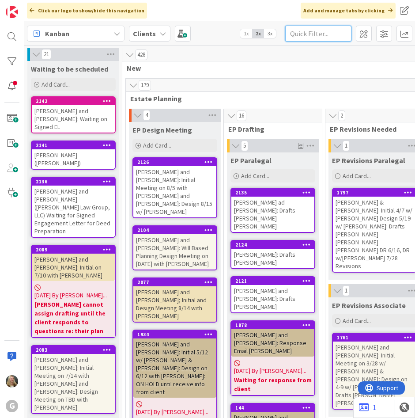
click at [316, 35] on input "text" at bounding box center [319, 34] width 66 height 16
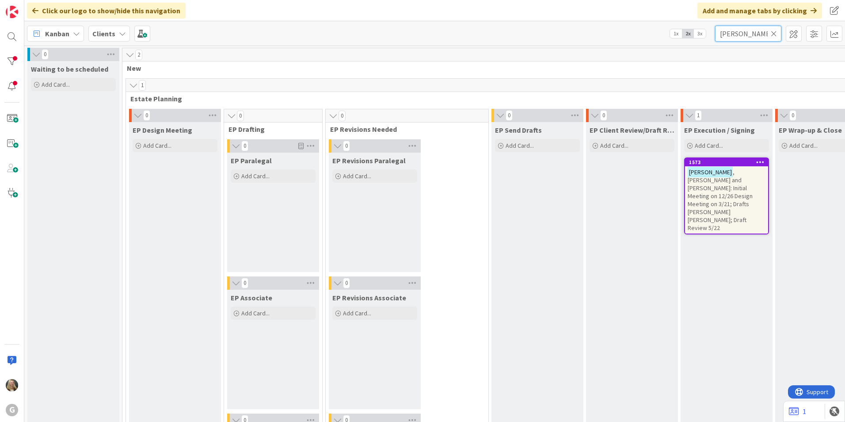
type input "[PERSON_NAME]"
click at [415, 185] on span ", [PERSON_NAME] and [PERSON_NAME]: Initial Meeting on 12/26 Design Meeting on 3…" at bounding box center [720, 200] width 65 height 64
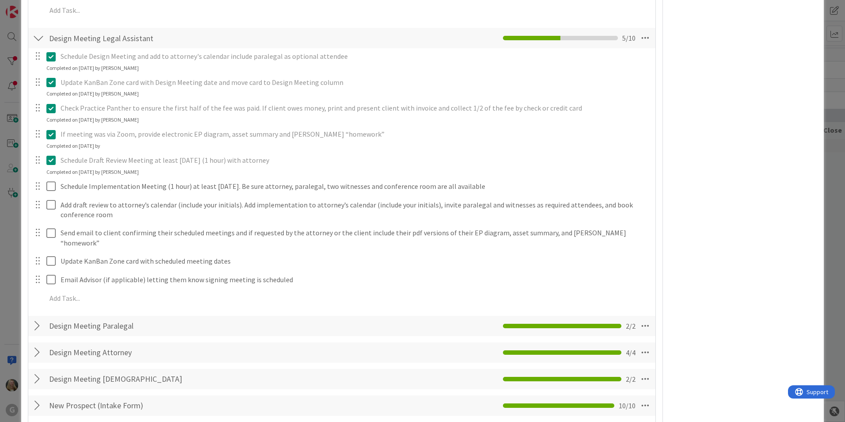
scroll to position [840, 0]
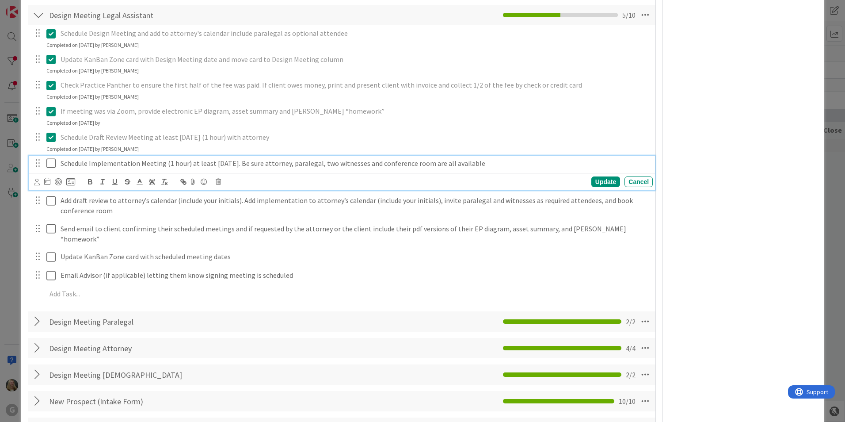
click at [49, 167] on icon at bounding box center [52, 163] width 13 height 11
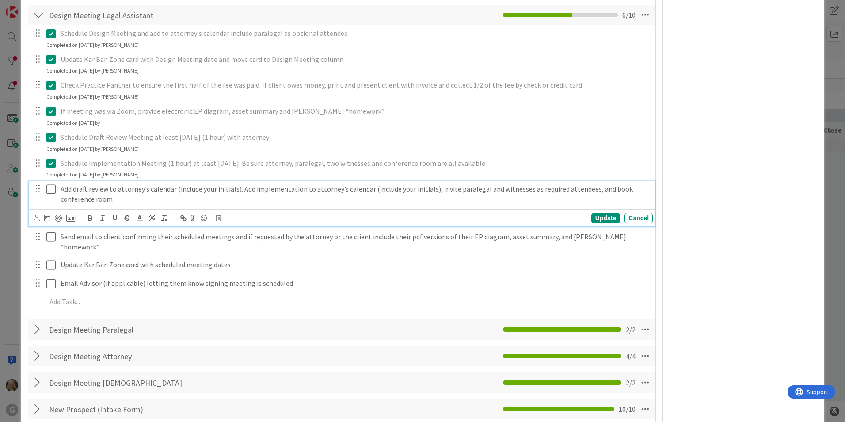
click at [47, 187] on icon at bounding box center [52, 189] width 13 height 11
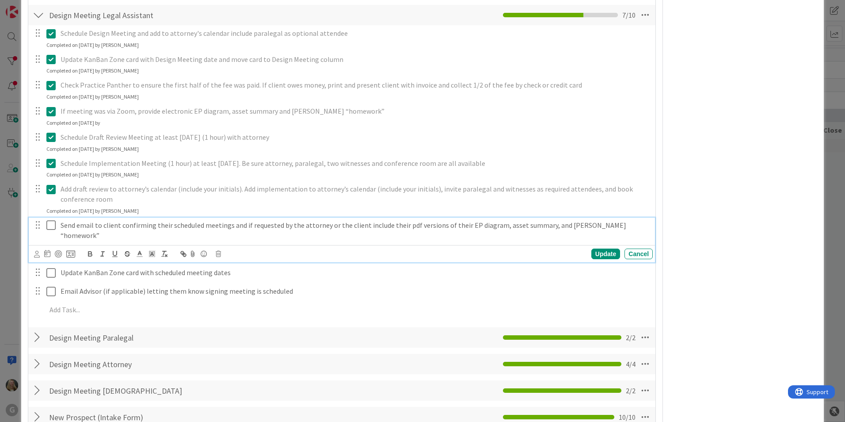
click at [50, 227] on icon at bounding box center [52, 225] width 13 height 11
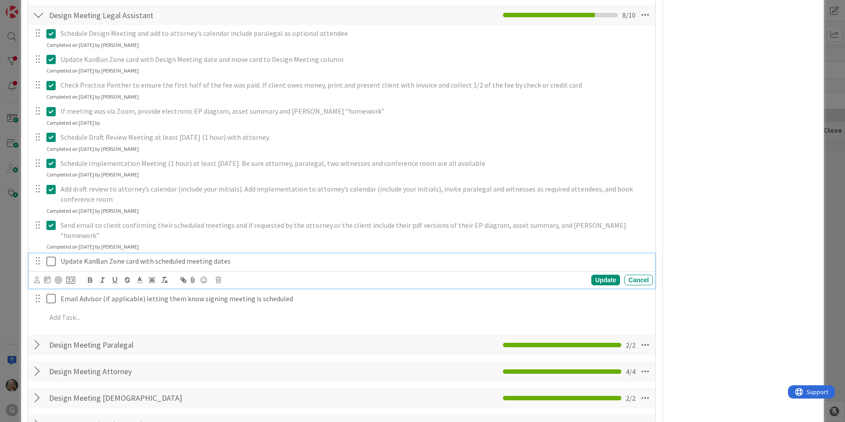
click at [48, 256] on icon at bounding box center [52, 261] width 13 height 11
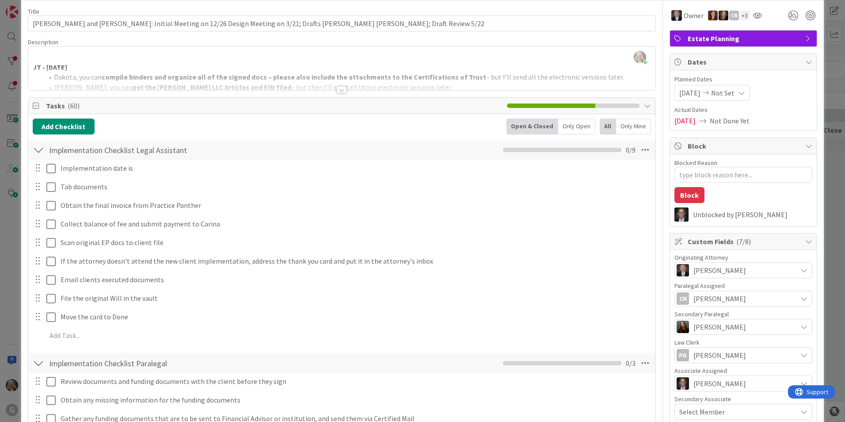
scroll to position [0, 0]
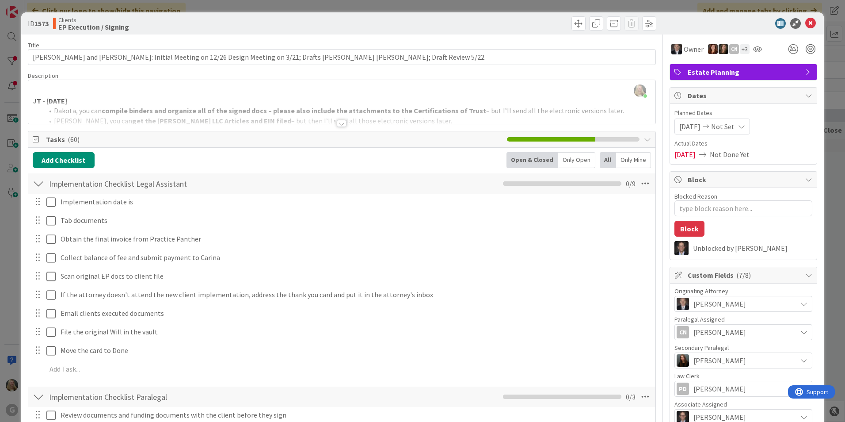
click at [415, 126] on div "[DATE] Not Set" at bounding box center [712, 126] width 76 height 16
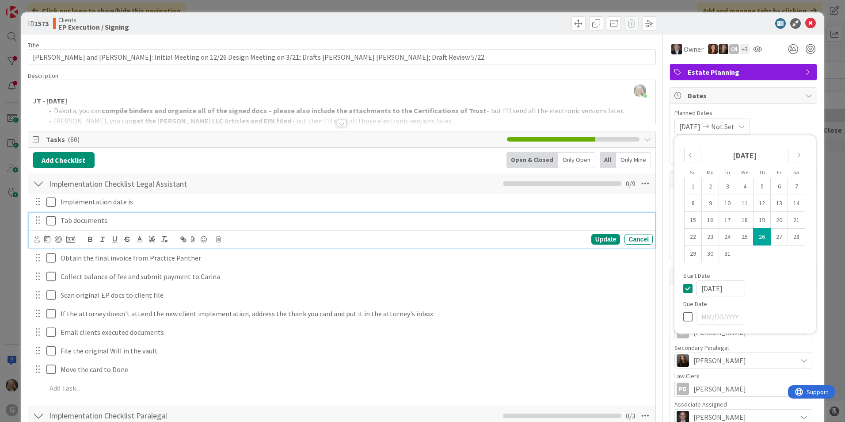
click at [339, 221] on p "Tab documents" at bounding box center [355, 220] width 589 height 10
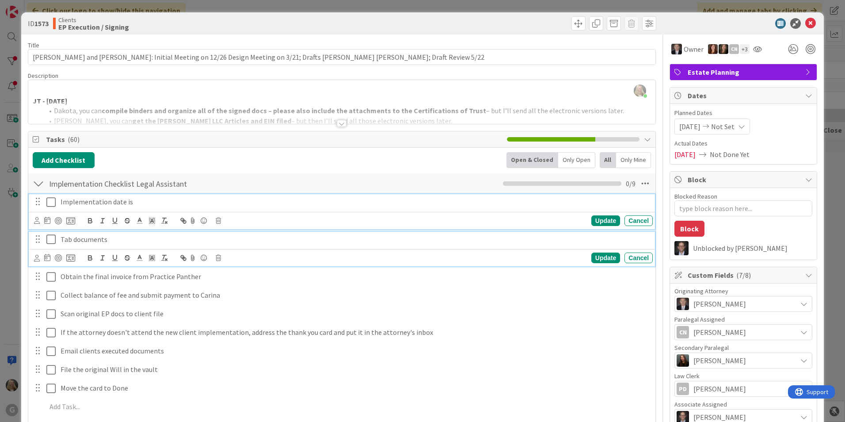
click at [104, 199] on p "Implementation date is" at bounding box center [355, 202] width 589 height 10
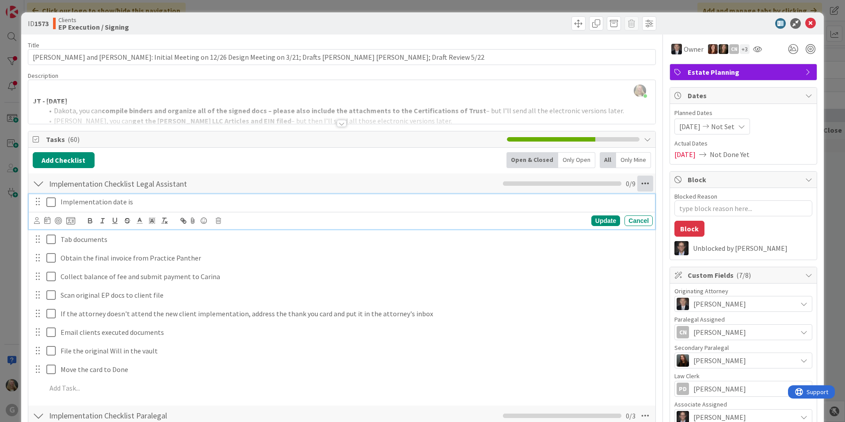
click at [415, 181] on icon at bounding box center [645, 183] width 16 height 16
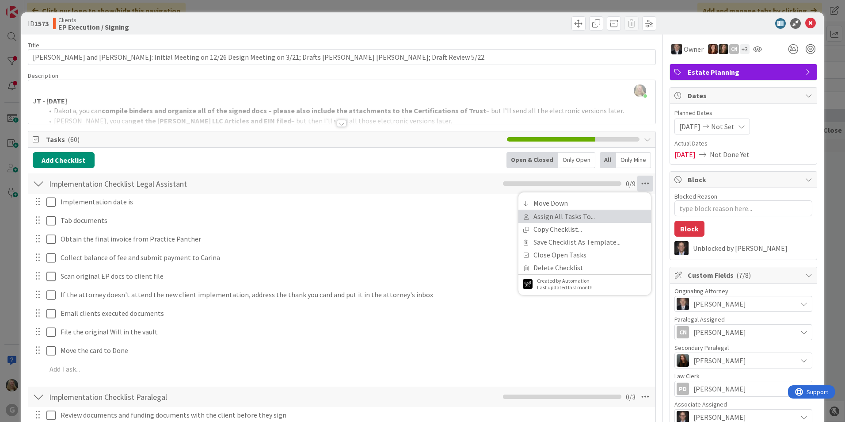
click at [415, 217] on link "Assign All Tasks To..." at bounding box center [584, 216] width 133 height 13
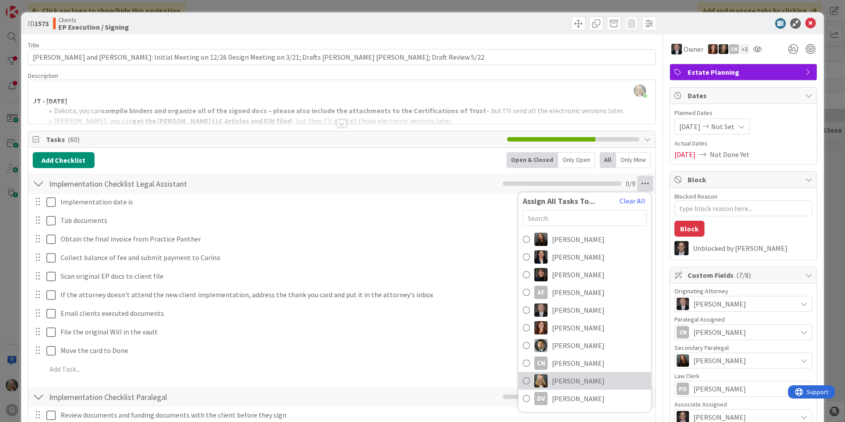
click at [415, 382] on link "[PERSON_NAME]" at bounding box center [584, 381] width 133 height 18
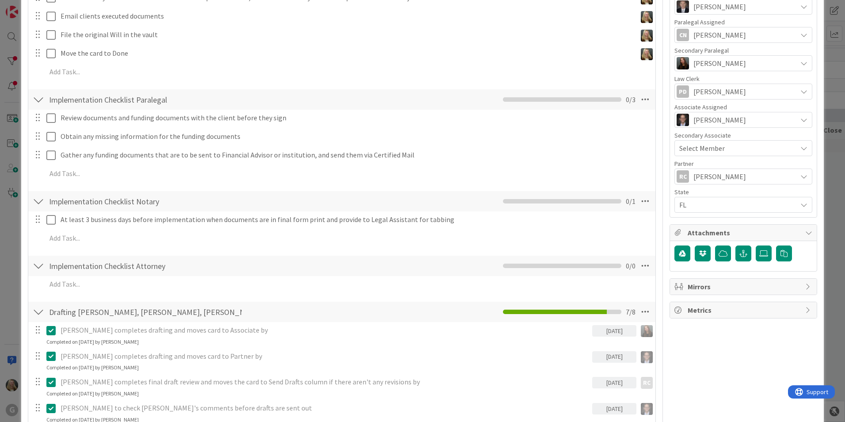
scroll to position [265, 0]
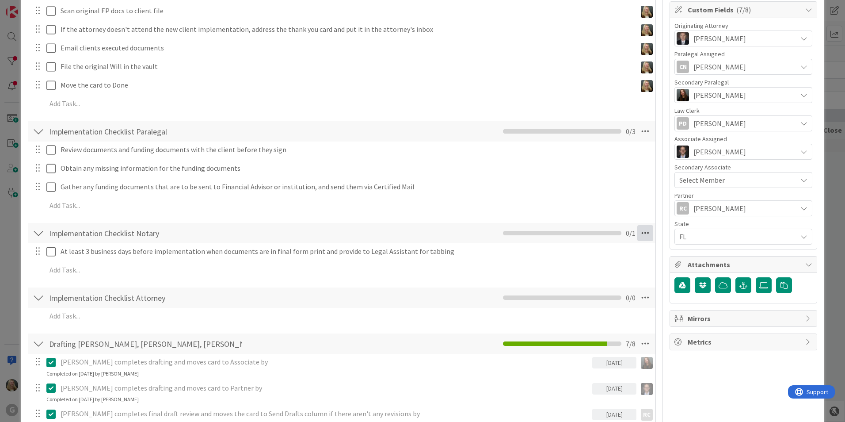
click at [415, 233] on icon at bounding box center [645, 233] width 16 height 16
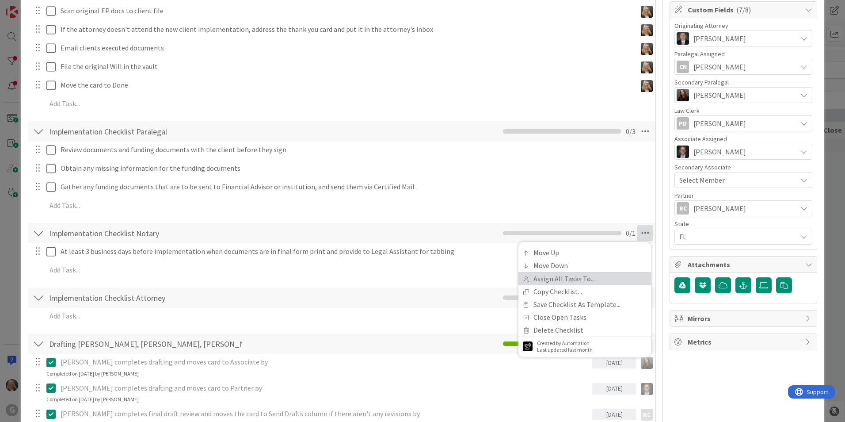
click at [415, 278] on link "Assign All Tasks To..." at bounding box center [584, 278] width 133 height 13
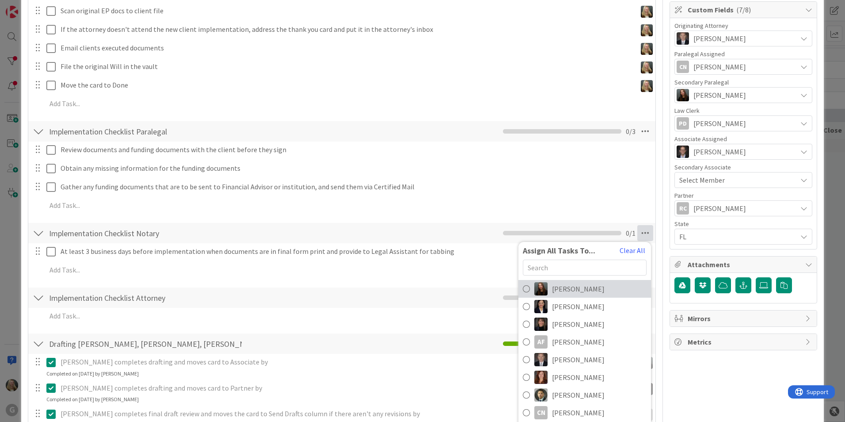
click at [415, 291] on span "[PERSON_NAME]" at bounding box center [578, 288] width 53 height 11
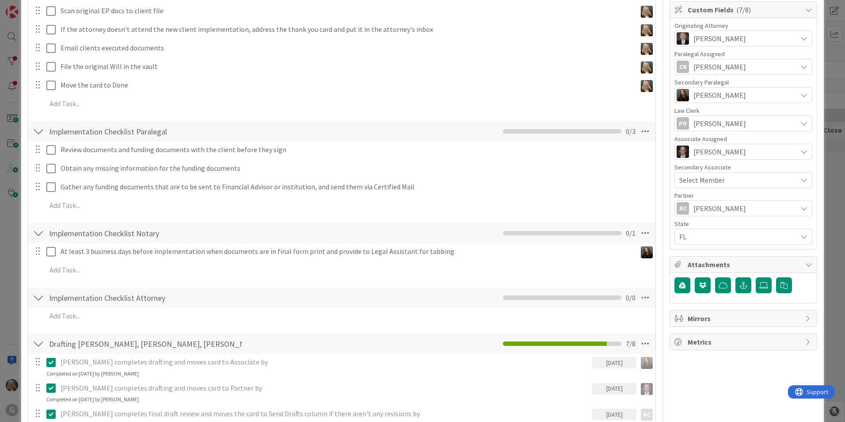
type textarea "x"
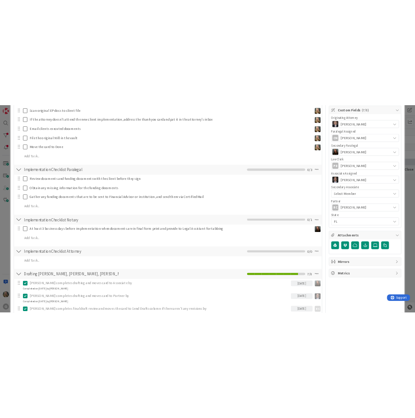
scroll to position [133, 0]
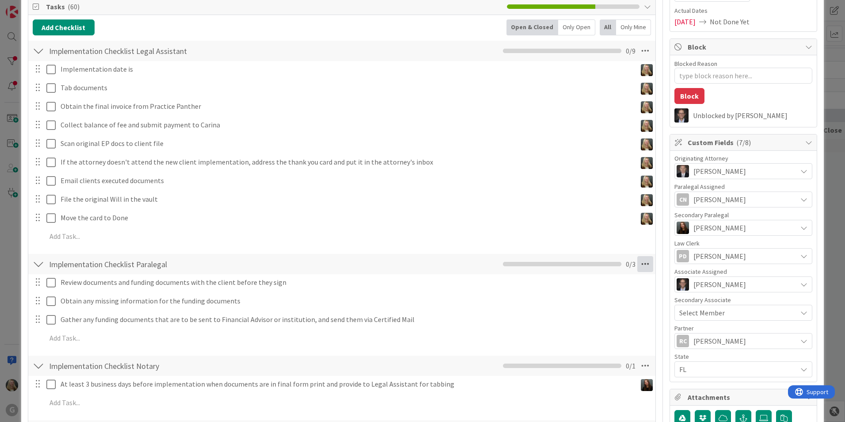
click at [415, 268] on icon at bounding box center [645, 264] width 16 height 16
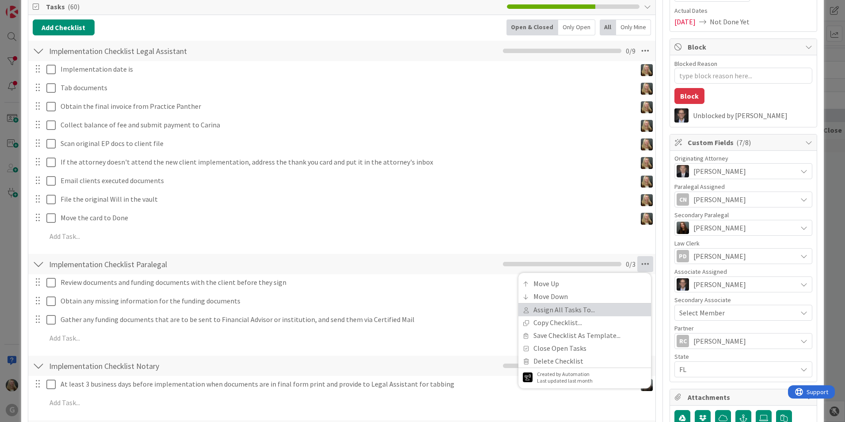
click at [415, 312] on link "Assign All Tasks To..." at bounding box center [584, 309] width 133 height 13
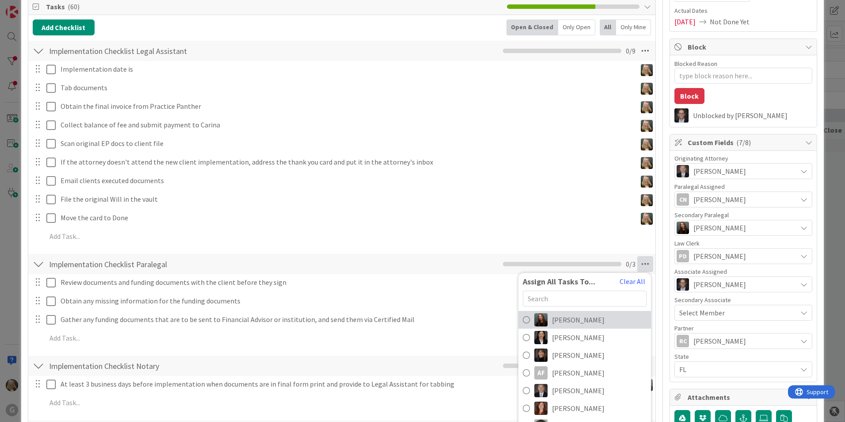
click at [415, 321] on span "[PERSON_NAME]" at bounding box center [578, 319] width 53 height 11
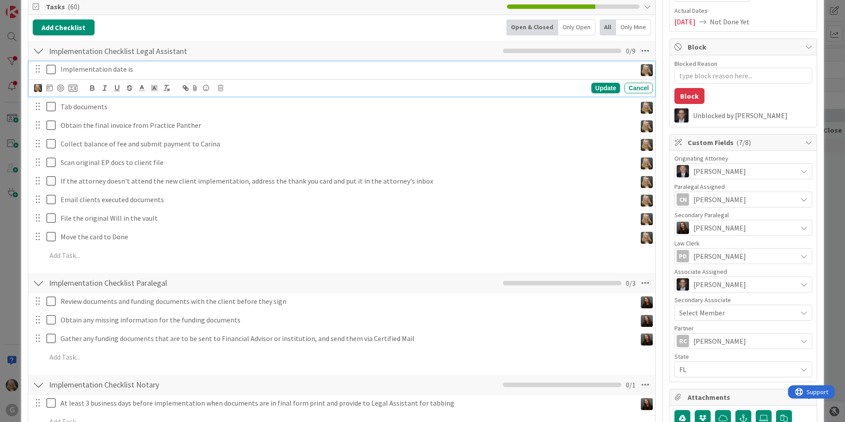
click at [62, 67] on p "Implementation date is" at bounding box center [347, 69] width 572 height 10
click at [50, 88] on icon at bounding box center [49, 87] width 6 height 7
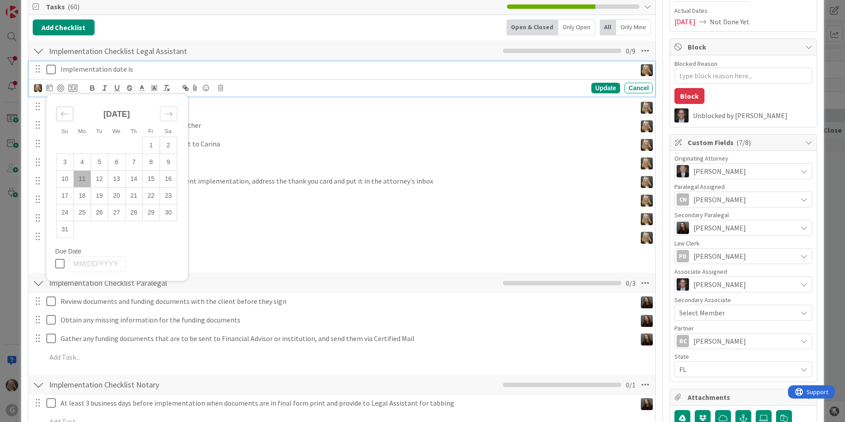
click at [59, 113] on div "Move backward to switch to the previous month." at bounding box center [64, 114] width 17 height 15
click at [103, 215] on td "29" at bounding box center [99, 212] width 17 height 17
type input "[DATE]"
click at [51, 70] on icon at bounding box center [52, 69] width 13 height 11
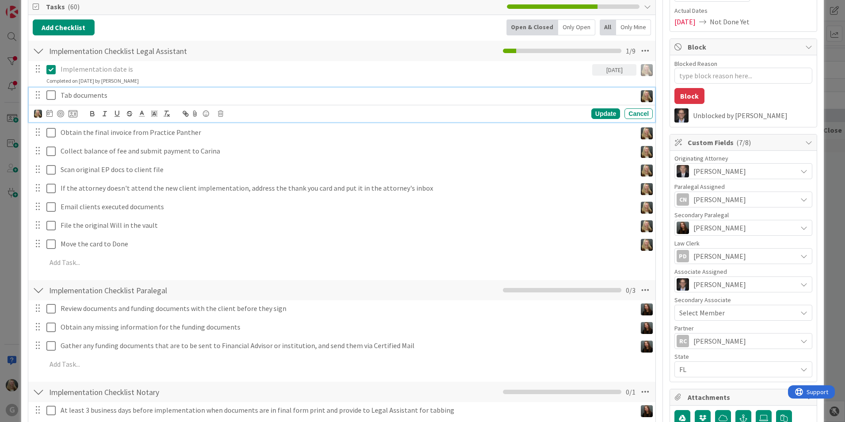
click at [52, 93] on icon at bounding box center [52, 95] width 13 height 11
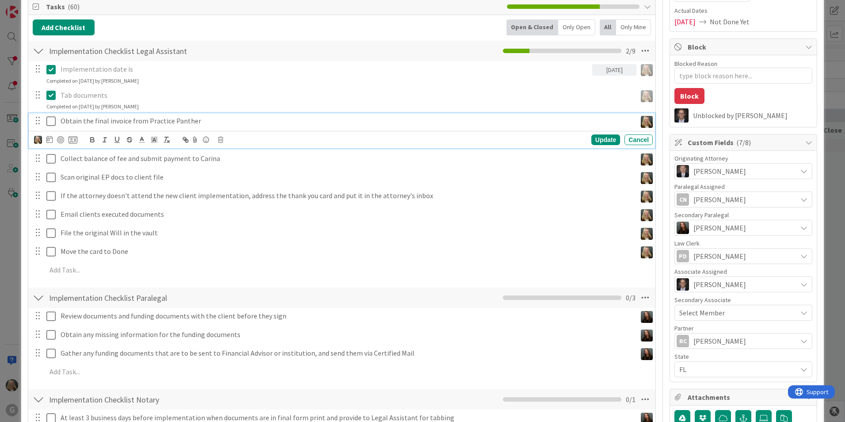
click at [51, 122] on icon at bounding box center [52, 121] width 13 height 11
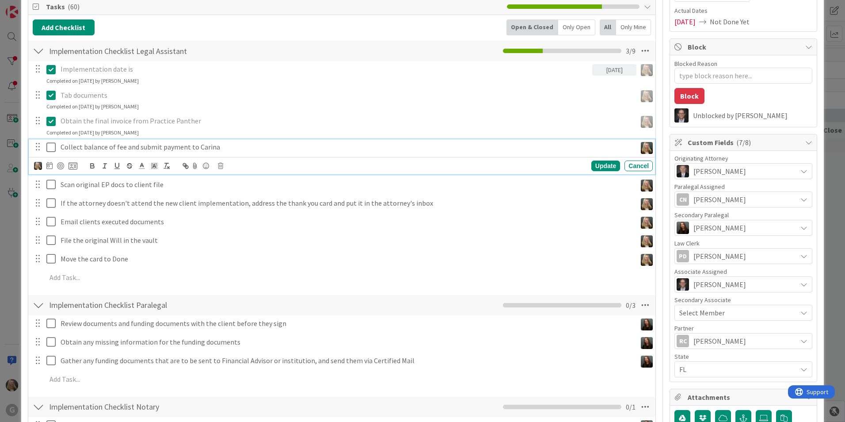
click at [47, 143] on icon at bounding box center [52, 147] width 13 height 11
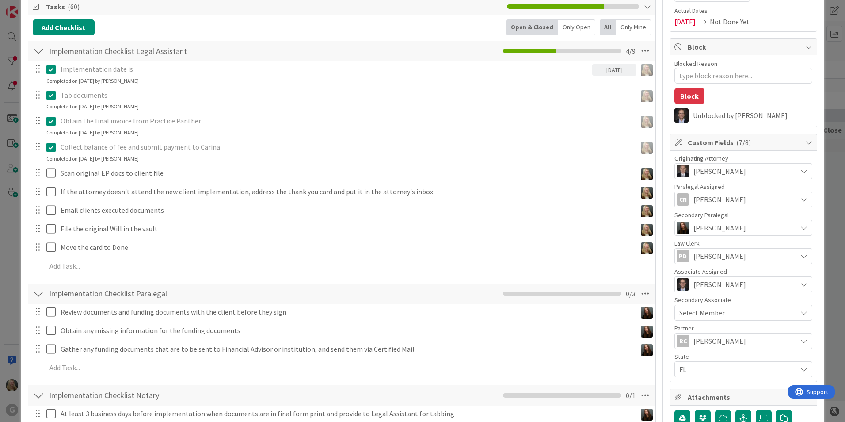
click at [49, 142] on icon at bounding box center [52, 147] width 13 height 11
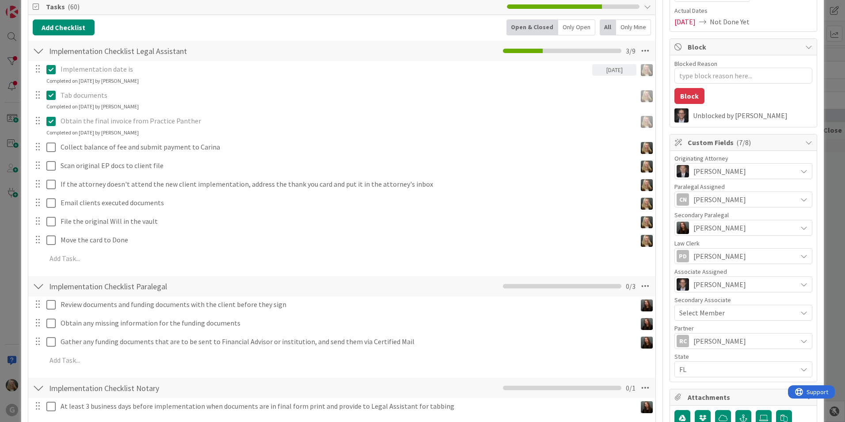
click at [53, 122] on icon at bounding box center [52, 121] width 13 height 11
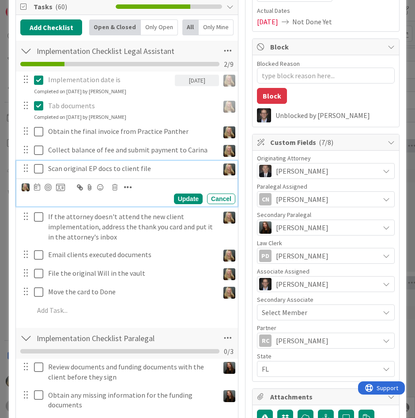
drag, startPoint x: 57, startPoint y: 196, endPoint x: 64, endPoint y: 195, distance: 7.5
click at [57, 195] on div "Scan original EP docs to client file Update Cancel" at bounding box center [126, 184] width 221 height 46
click at [114, 185] on icon at bounding box center [114, 187] width 5 height 6
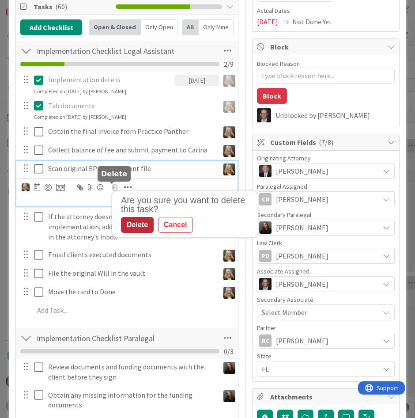
click at [140, 226] on div "Delete" at bounding box center [137, 225] width 33 height 16
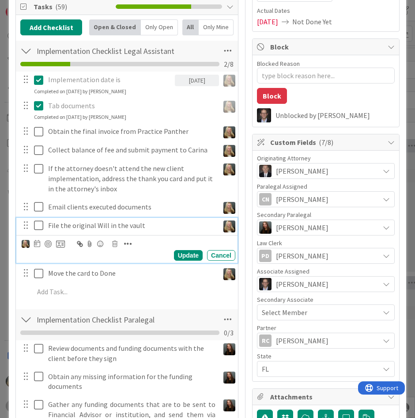
click at [34, 219] on button at bounding box center [39, 226] width 11 height 14
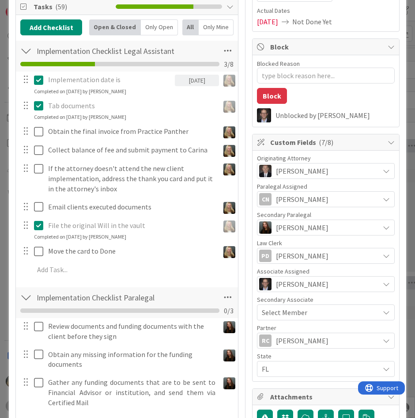
click at [61, 228] on p "File the original Will in the vault" at bounding box center [132, 226] width 168 height 10
click at [38, 225] on icon at bounding box center [40, 225] width 13 height 11
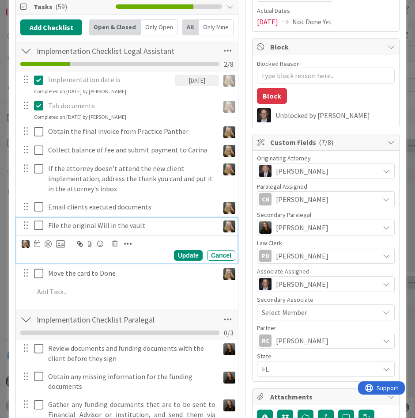
type textarea "x"
click at [50, 225] on p "File the original Will in the vault" at bounding box center [132, 226] width 168 height 10
click at [54, 224] on p "File the original Will in the vault" at bounding box center [132, 226] width 168 height 10
click at [55, 224] on p "File the original Will in the vault" at bounding box center [132, 226] width 168 height 10
drag, startPoint x: 55, startPoint y: 224, endPoint x: 49, endPoint y: 224, distance: 5.7
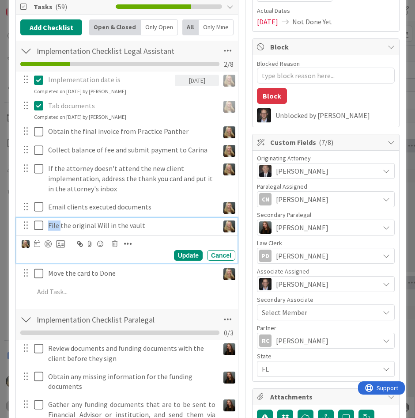
click at [49, 224] on p "File the original Will in the vault" at bounding box center [132, 226] width 168 height 10
click at [113, 223] on p "Fed Ex the original Will in the vault" at bounding box center [132, 226] width 168 height 10
click at [165, 225] on p "Fed Ex the original Will to FL to be in the vault" at bounding box center [132, 226] width 168 height 10
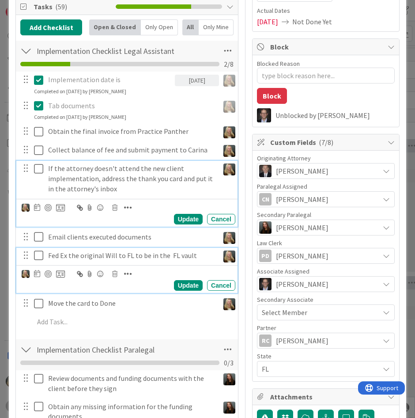
scroll to position [163, 0]
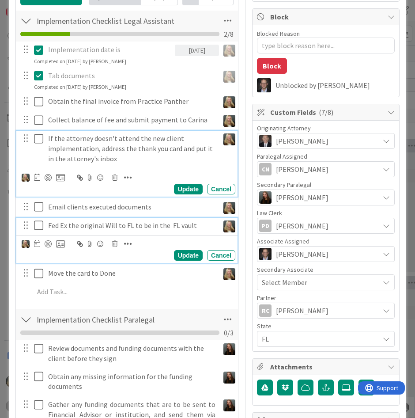
click at [194, 180] on div "If the attorney doesn't attend the new client implementation, address the thank…" at bounding box center [126, 163] width 221 height 65
click at [38, 228] on icon at bounding box center [40, 225] width 13 height 11
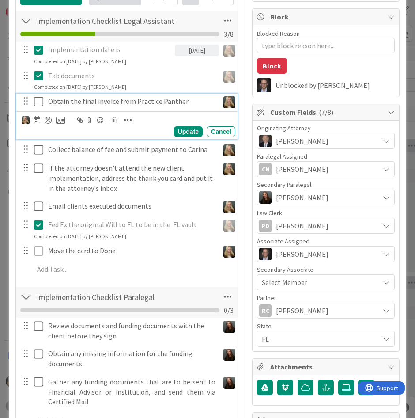
drag, startPoint x: 77, startPoint y: 102, endPoint x: 210, endPoint y: 118, distance: 133.9
click at [210, 118] on div "Update Cancel" at bounding box center [129, 125] width 214 height 23
click at [108, 117] on div "Update Cancel" at bounding box center [129, 125] width 214 height 23
click at [112, 121] on icon at bounding box center [114, 120] width 5 height 6
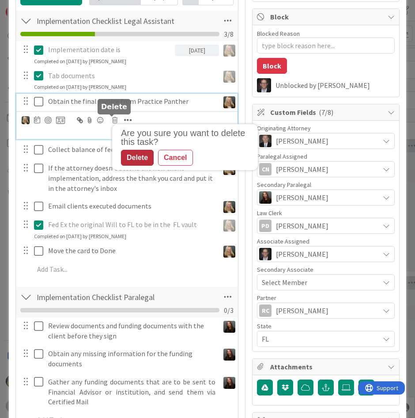
click at [117, 153] on div "Are you sure you want to delete this task? Delete Cancel" at bounding box center [187, 147] width 141 height 37
click at [121, 153] on div "Delete" at bounding box center [137, 158] width 33 height 16
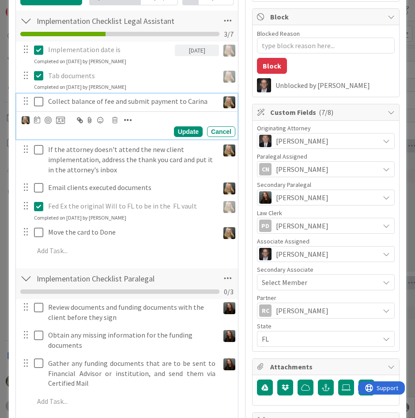
click at [104, 104] on p "Collect balance of fee and submit payment to Carina" at bounding box center [132, 101] width 168 height 10
click at [113, 120] on icon at bounding box center [114, 120] width 5 height 6
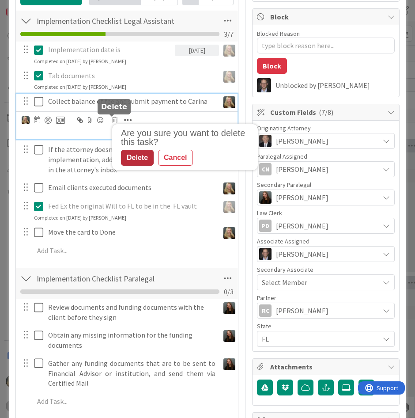
click at [125, 150] on div "Delete" at bounding box center [137, 158] width 33 height 16
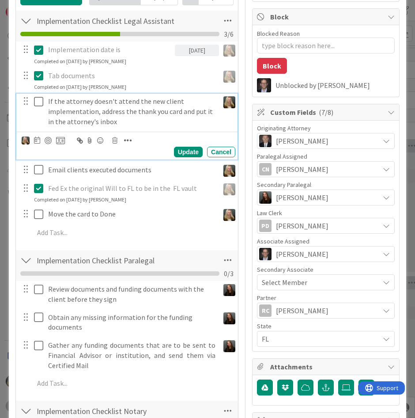
click at [101, 107] on p "If the attorney doesn't attend the new client implementation, address the thank…" at bounding box center [132, 111] width 168 height 30
click at [108, 141] on div "Update Cancel" at bounding box center [129, 145] width 214 height 23
click at [112, 140] on icon at bounding box center [114, 140] width 5 height 6
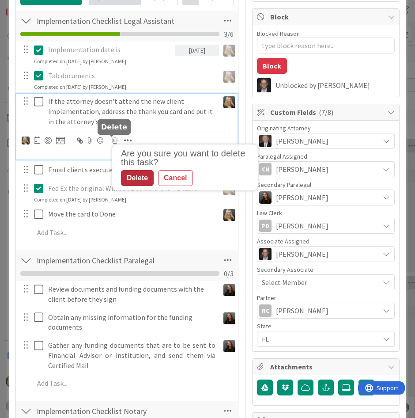
click at [123, 178] on div "Delete" at bounding box center [137, 178] width 33 height 16
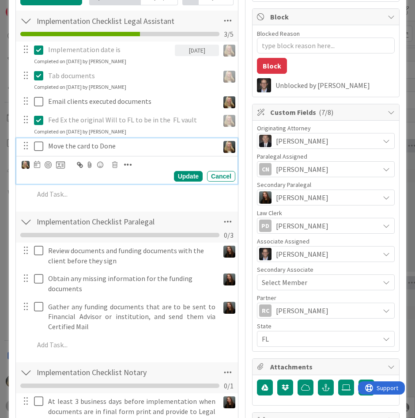
click at [62, 145] on p "Move the card to Done" at bounding box center [132, 146] width 168 height 10
click at [112, 166] on icon at bounding box center [114, 165] width 5 height 6
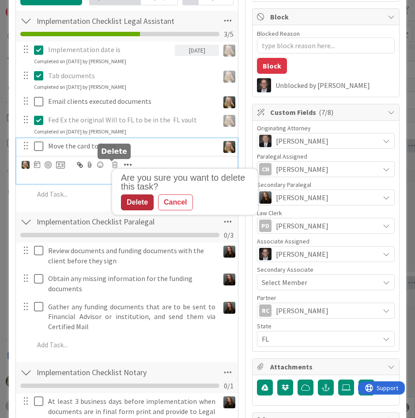
click at [121, 203] on div "Delete" at bounding box center [137, 202] width 33 height 16
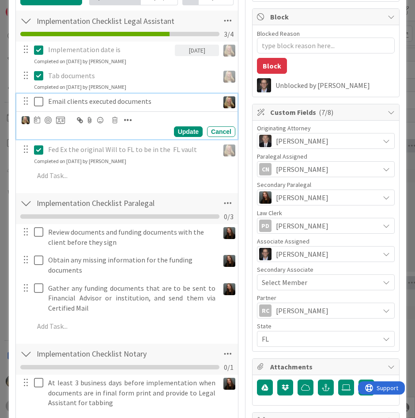
click at [73, 104] on p "Email clients executed documents" at bounding box center [132, 101] width 168 height 10
click at [114, 122] on icon at bounding box center [114, 120] width 5 height 6
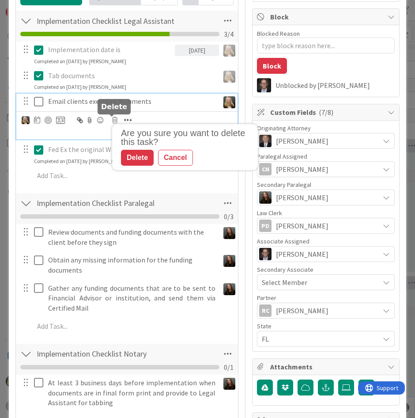
click at [126, 156] on div "Delete" at bounding box center [137, 158] width 33 height 16
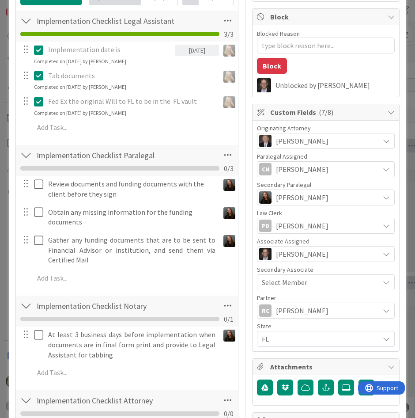
type textarea "x"
